Goal: Transaction & Acquisition: Purchase product/service

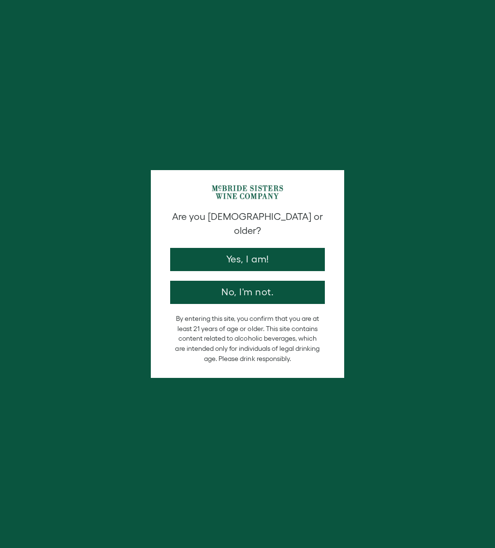
click at [294, 255] on button "Yes, I am!" at bounding box center [247, 259] width 155 height 23
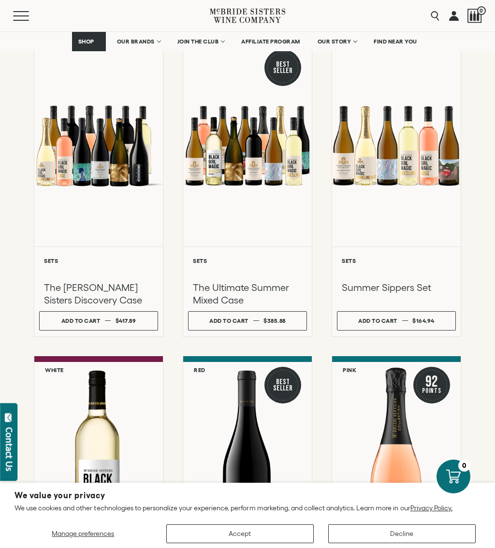
scroll to position [67, 0]
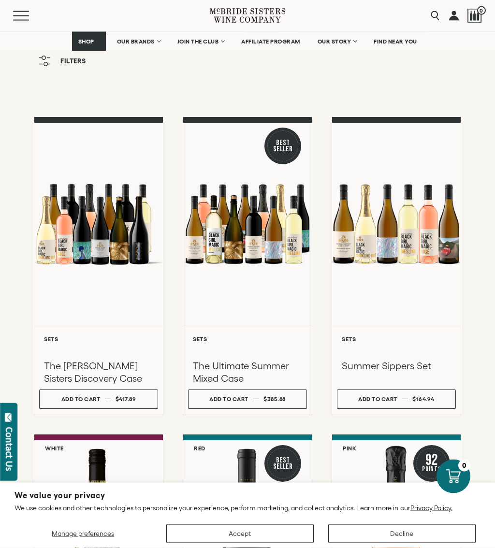
click at [407, 252] on div at bounding box center [396, 224] width 129 height 202
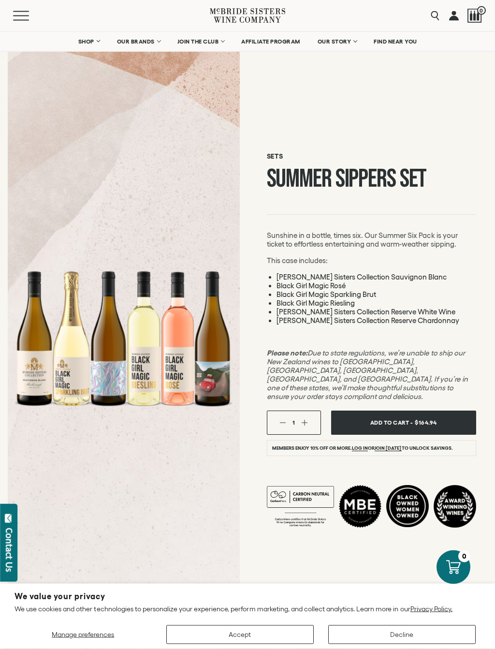
scroll to position [55, 0]
click at [15, 16] on span "Mobile Menu Trigger" at bounding box center [21, 15] width 16 height 1
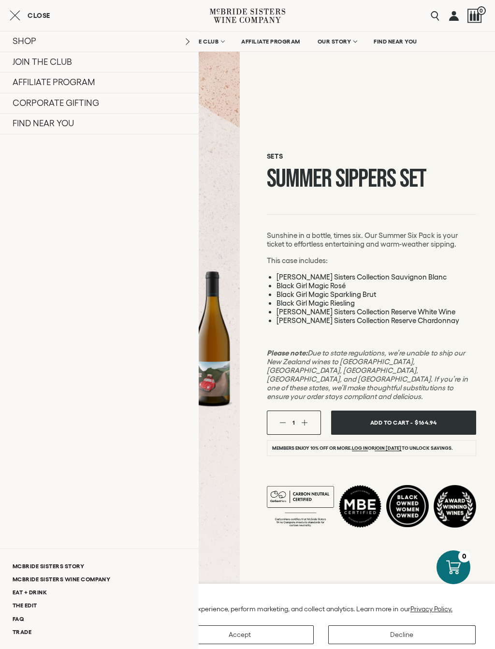
click at [19, 21] on icon "Close cart" at bounding box center [15, 16] width 11 height 12
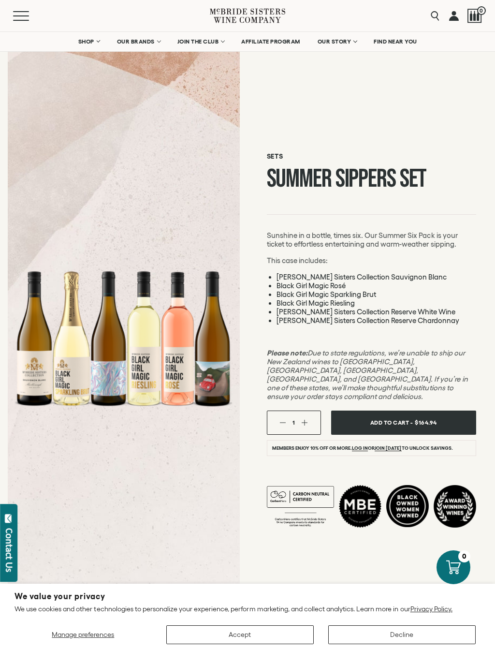
click at [224, 548] on button "Accept" at bounding box center [239, 634] width 147 height 19
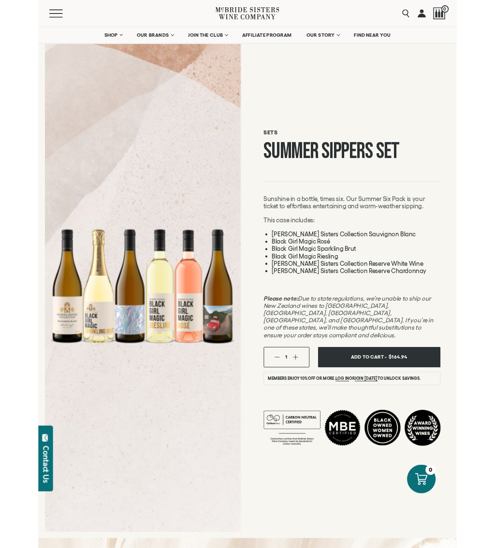
scroll to position [7, 0]
